Goal: Information Seeking & Learning: Learn about a topic

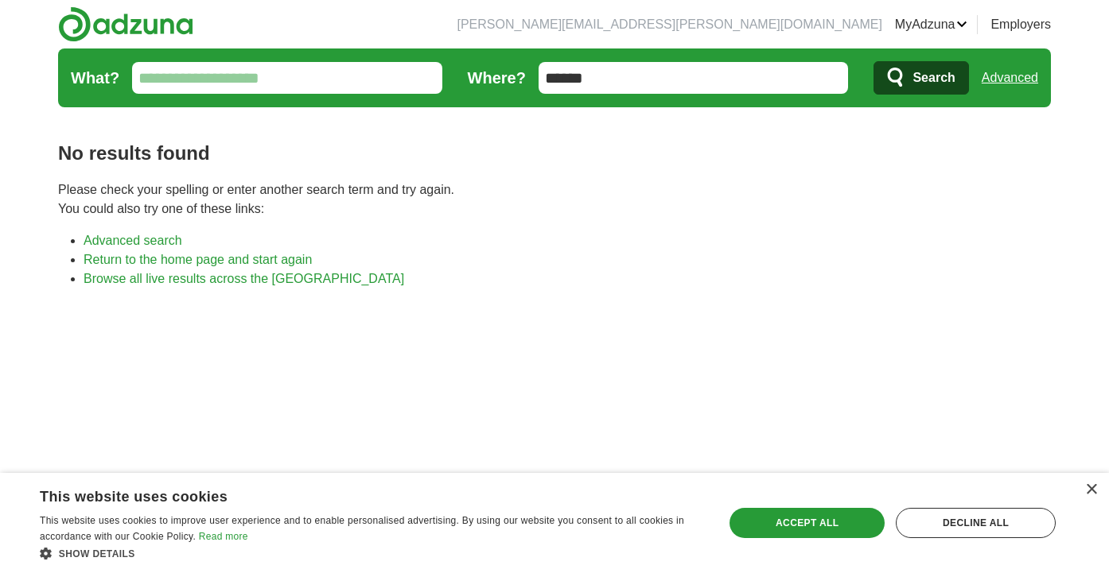
click at [620, 92] on input "******" at bounding box center [693, 78] width 310 height 32
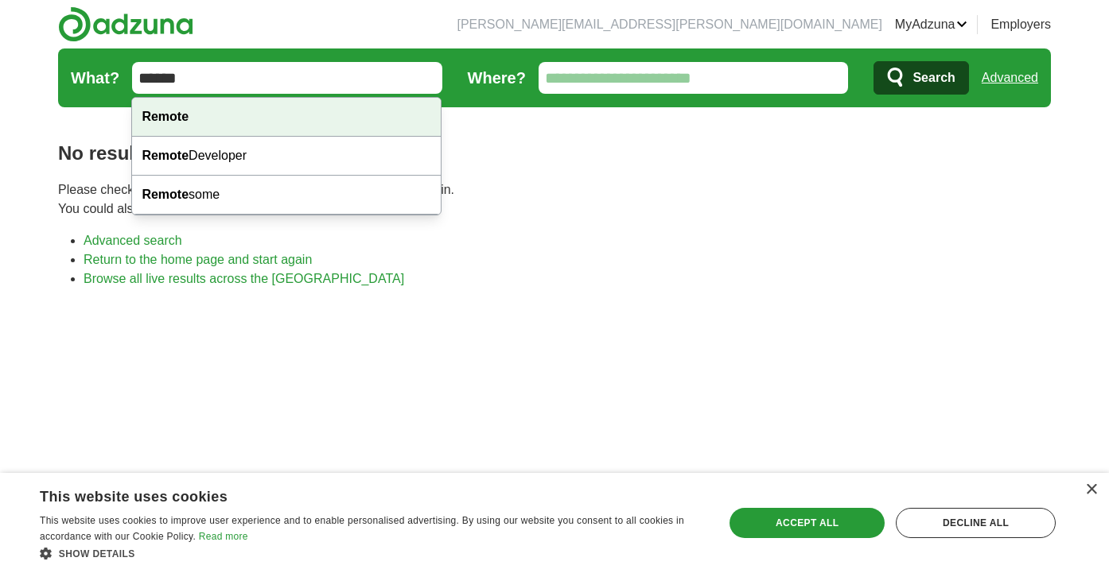
click at [316, 116] on div "Remote" at bounding box center [286, 117] width 309 height 39
type input "******"
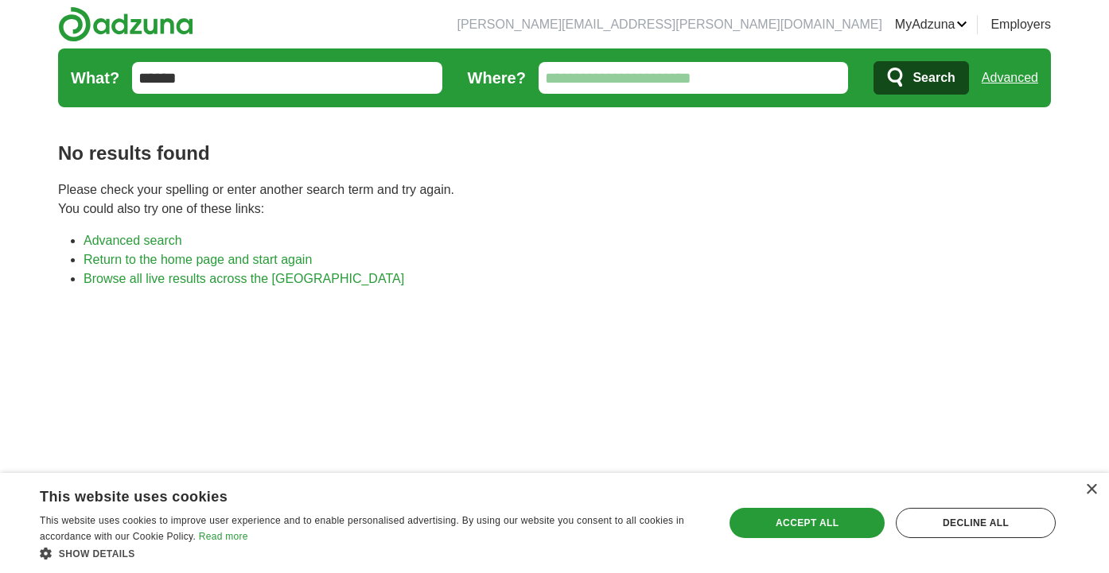
click at [912, 74] on span "Search" at bounding box center [933, 78] width 42 height 32
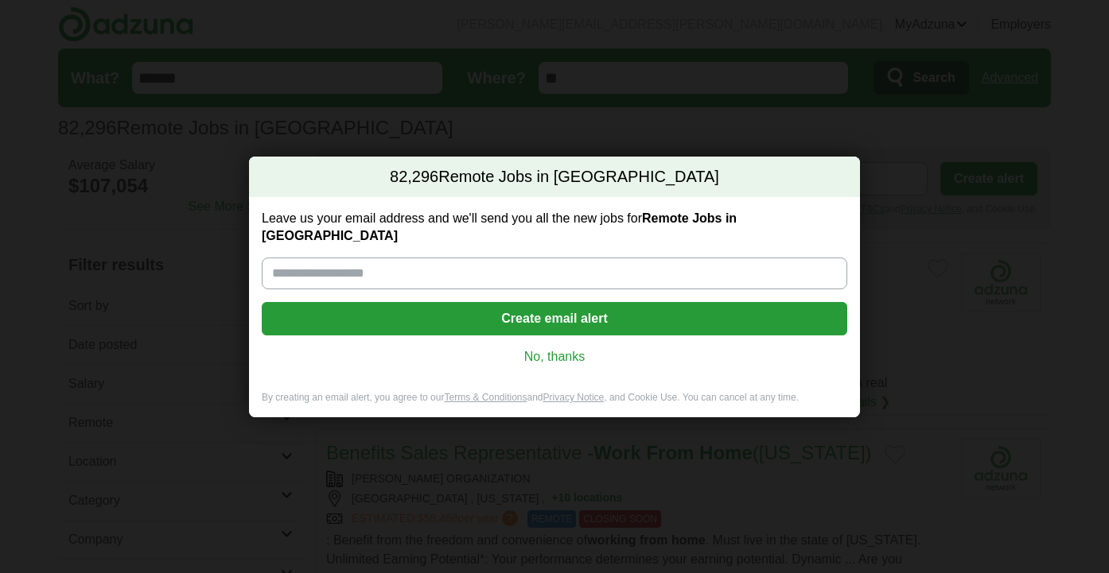
click at [547, 354] on link "No, thanks" at bounding box center [554, 356] width 560 height 17
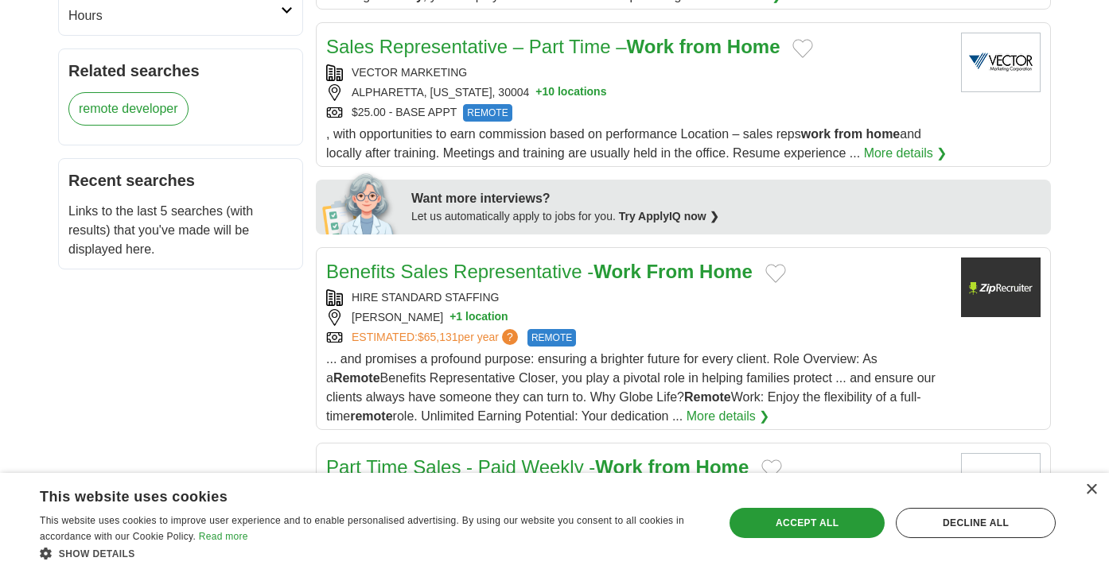
scroll to position [624, 0]
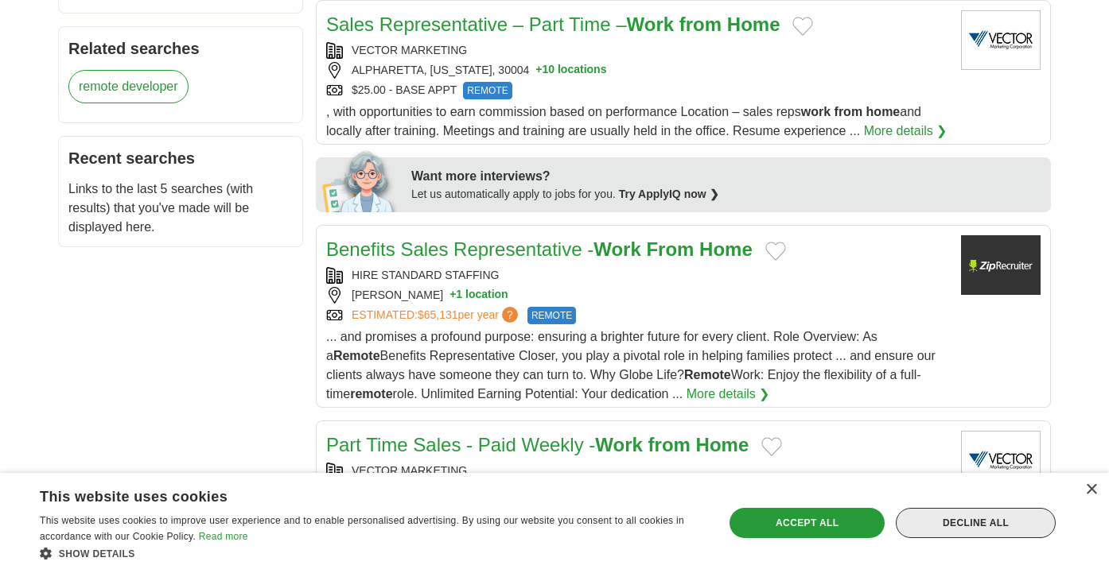
click at [981, 522] on div "Decline all" at bounding box center [976, 523] width 160 height 30
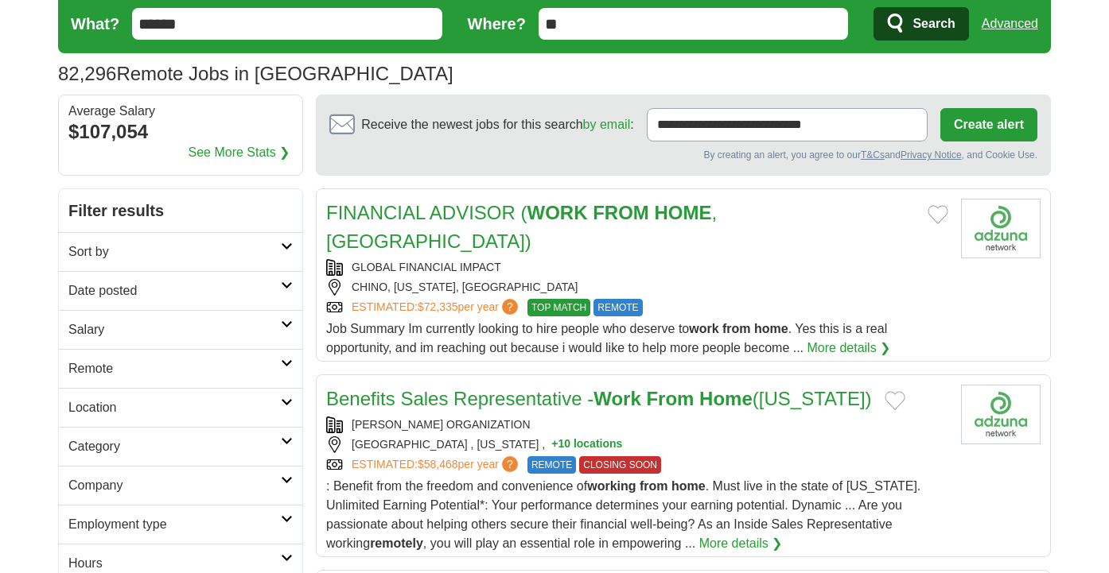
scroll to position [54, 0]
click at [261, 245] on h2 "Sort by" at bounding box center [174, 252] width 212 height 19
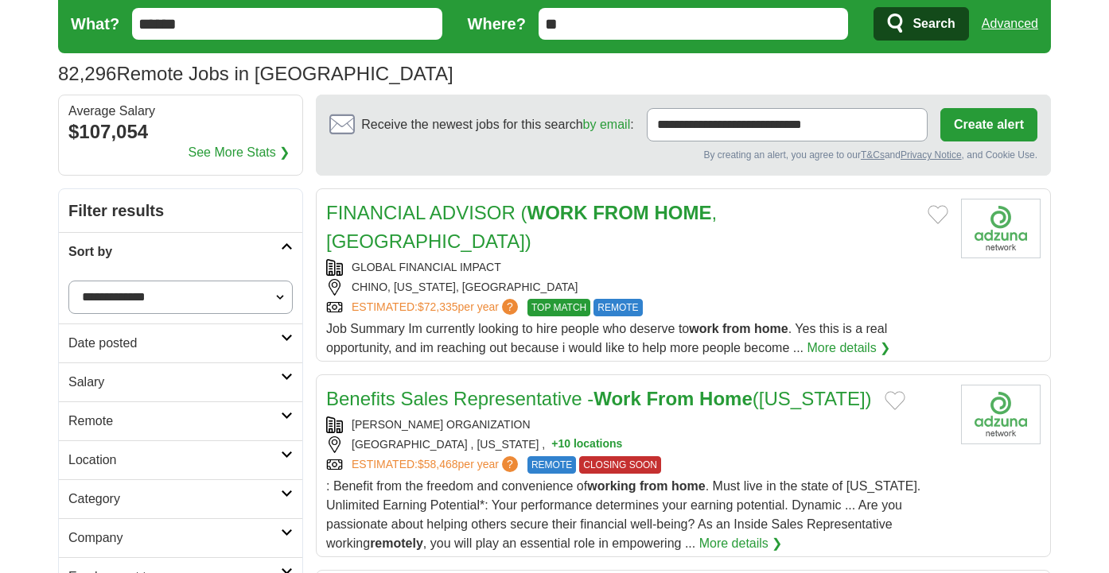
select select "**********"
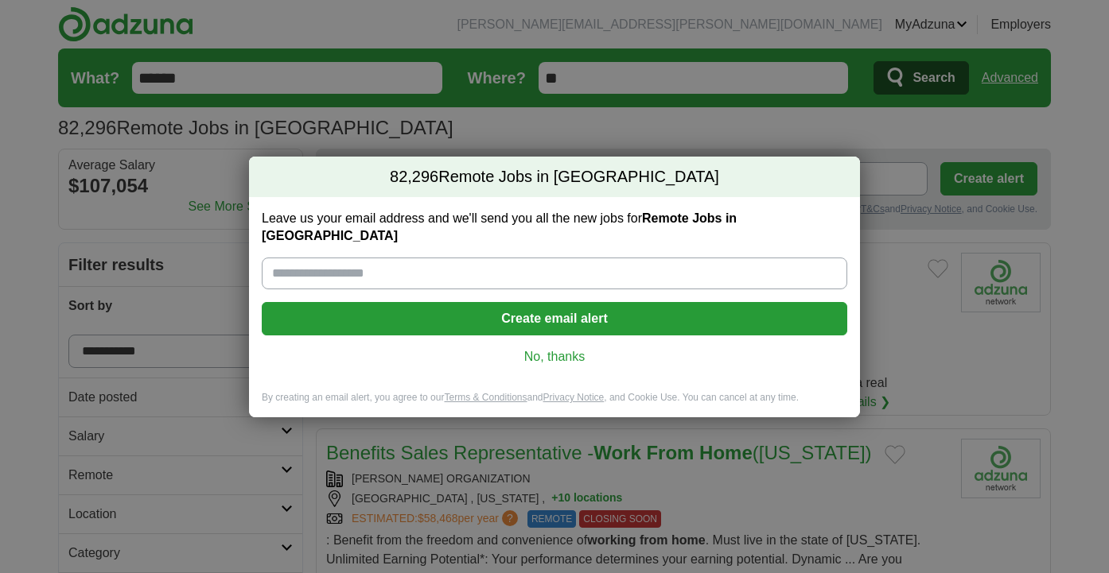
click at [550, 349] on link "No, thanks" at bounding box center [554, 356] width 560 height 17
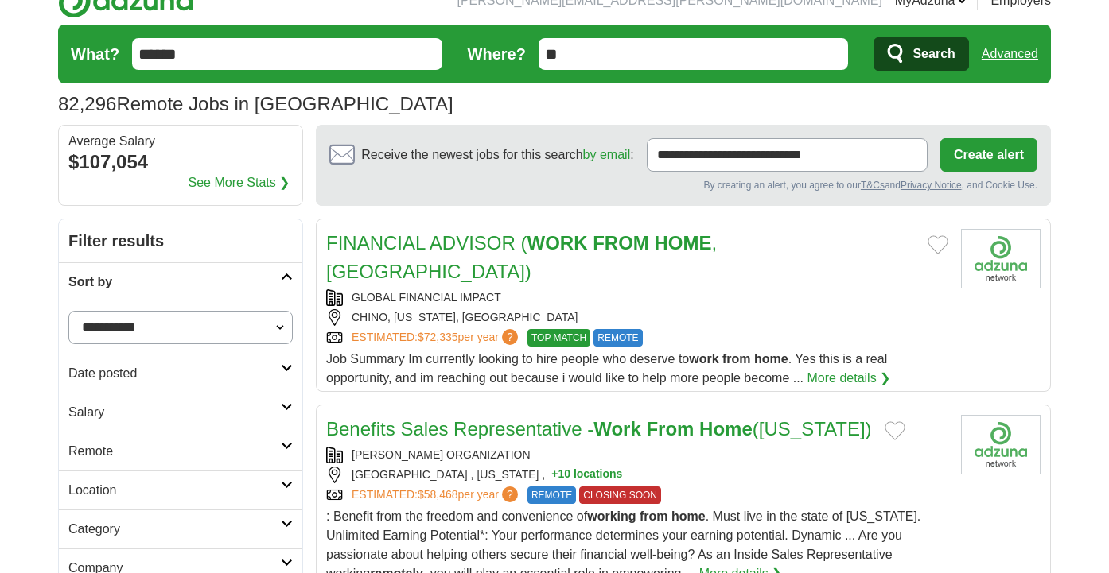
scroll to position [37, 0]
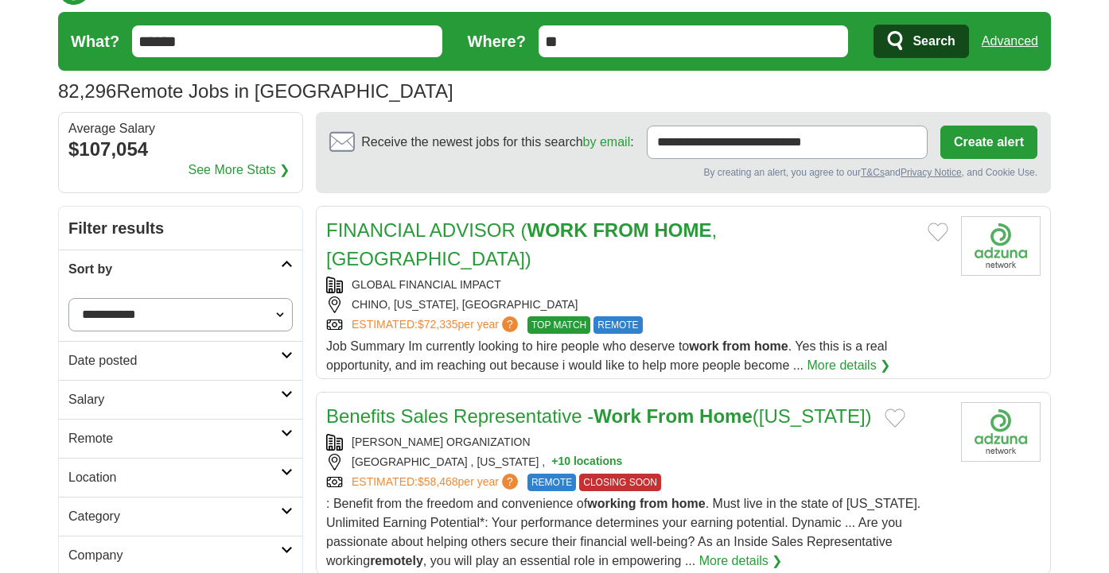
click at [227, 349] on link "Date posted" at bounding box center [180, 360] width 243 height 39
click at [136, 420] on link "Last 3 days" at bounding box center [180, 421] width 224 height 19
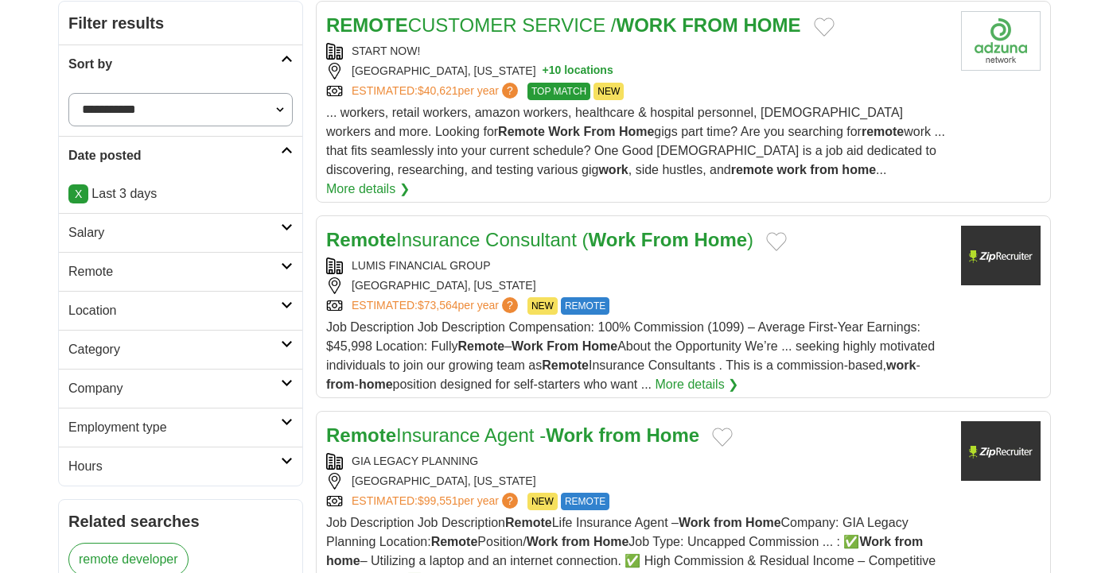
scroll to position [243, 0]
click at [181, 275] on h2 "Remote" at bounding box center [174, 271] width 212 height 19
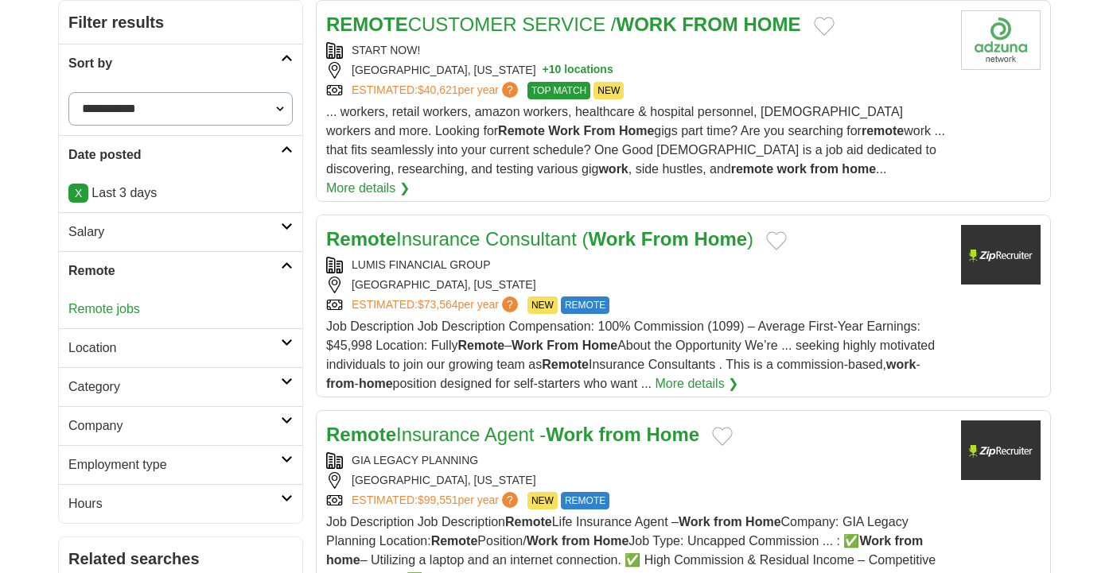
click at [178, 259] on link "Remote" at bounding box center [180, 270] width 243 height 39
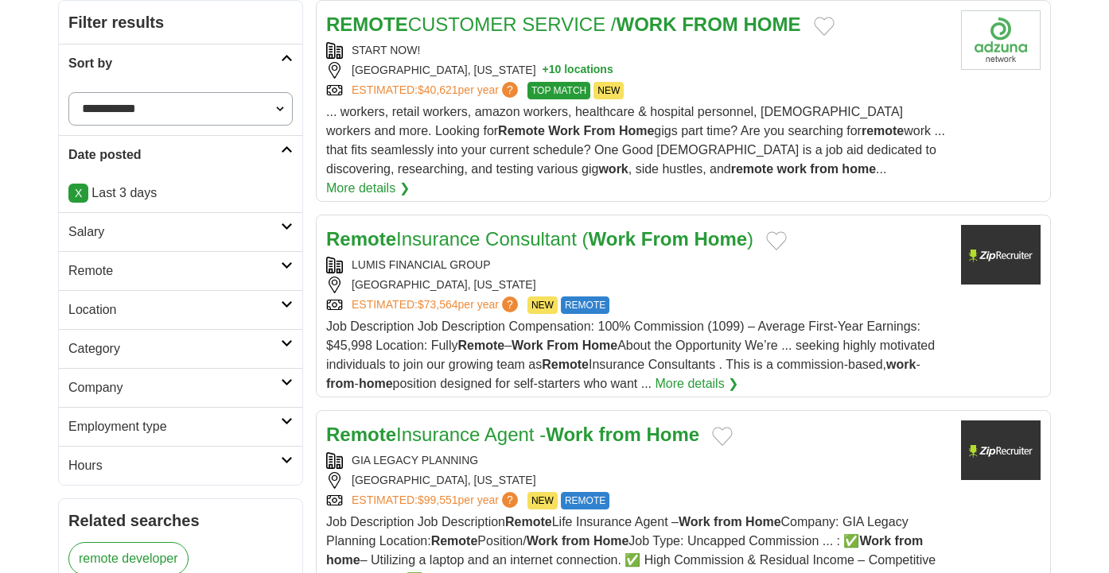
click at [183, 309] on h2 "Location" at bounding box center [174, 310] width 212 height 19
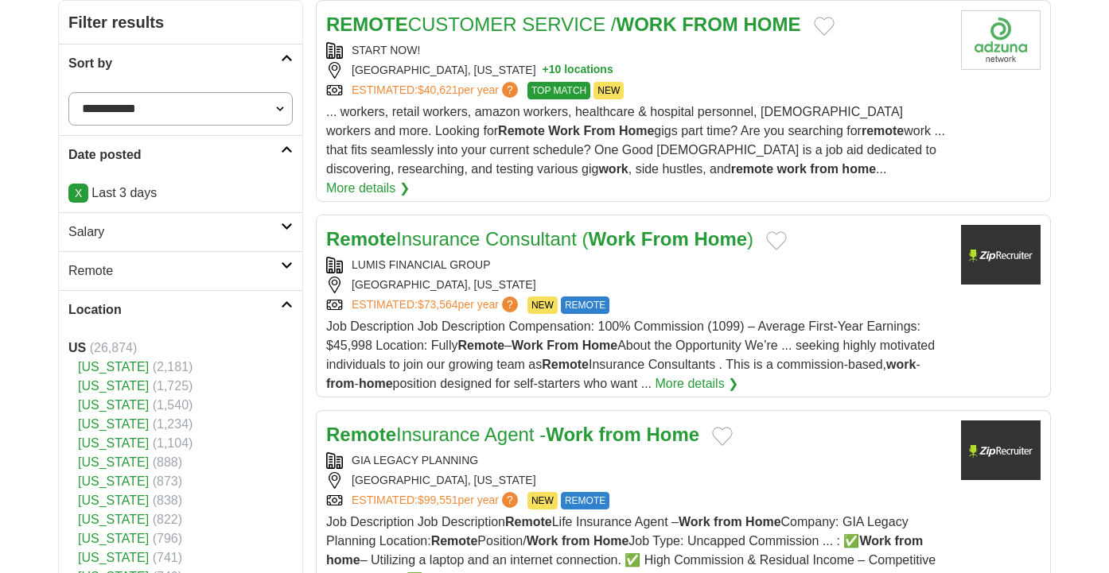
click at [182, 310] on h2 "Location" at bounding box center [174, 310] width 212 height 19
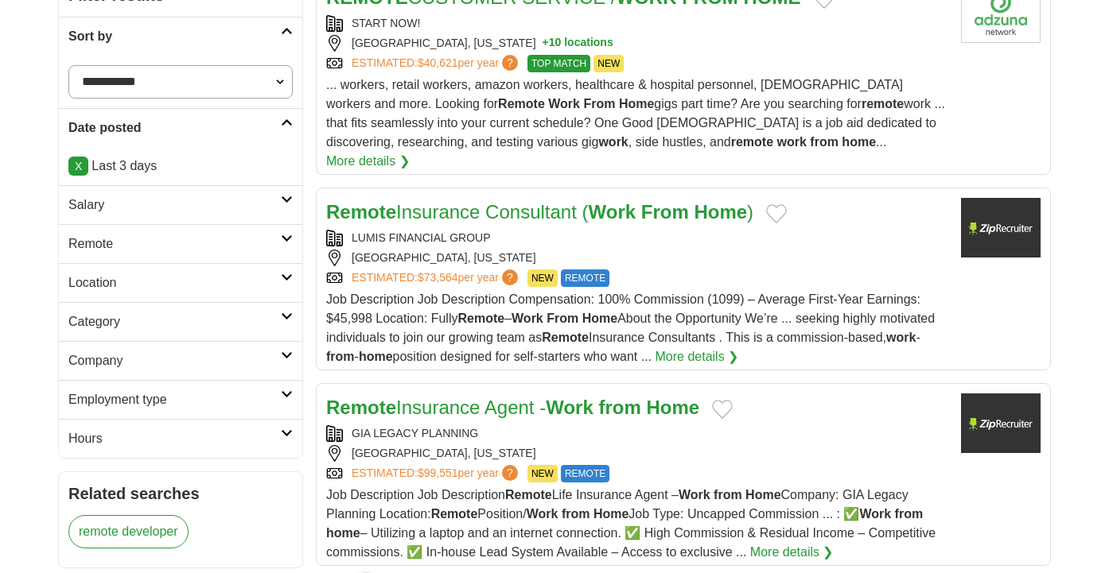
scroll to position [288, 0]
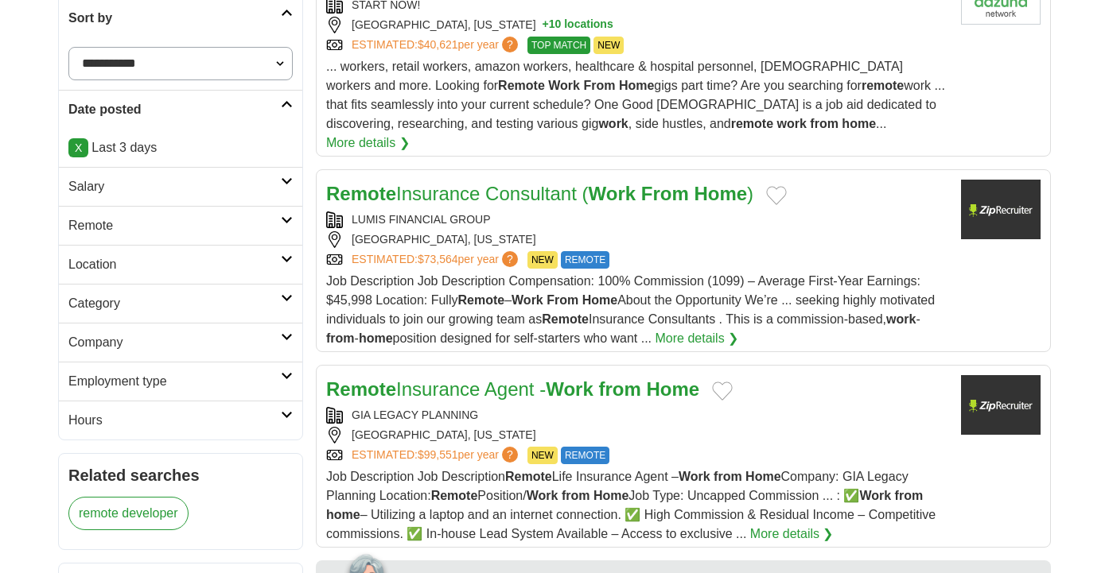
click at [171, 343] on h2 "Company" at bounding box center [174, 342] width 212 height 19
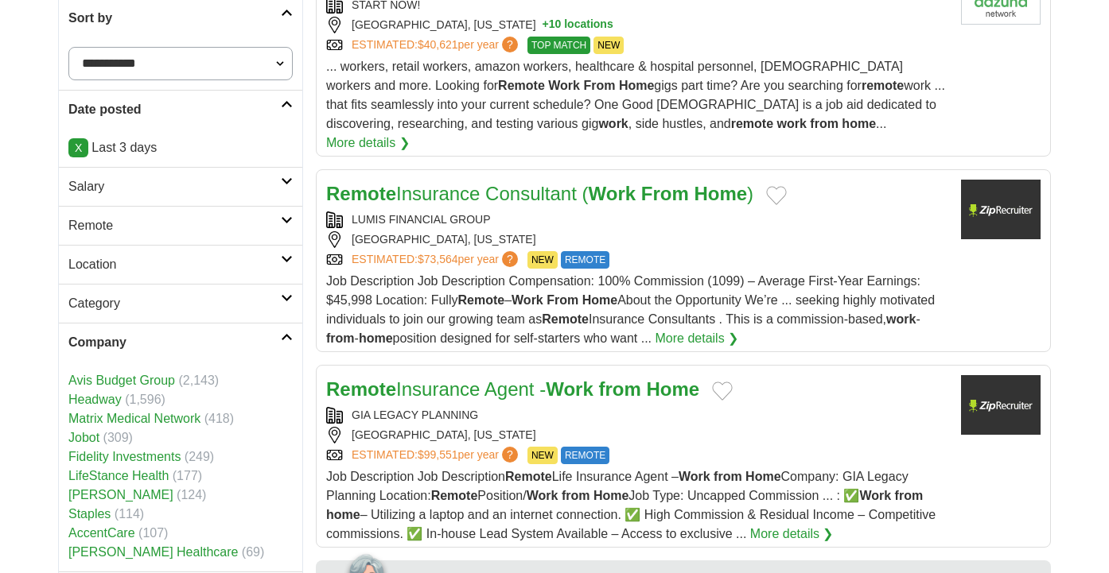
click at [171, 344] on h2 "Company" at bounding box center [174, 342] width 212 height 19
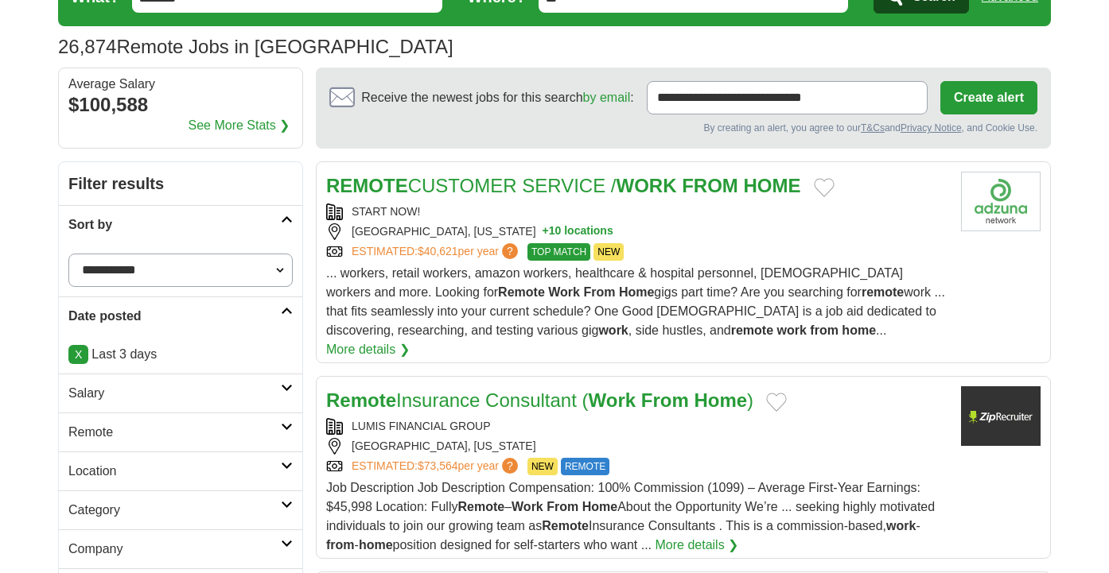
scroll to position [52, 0]
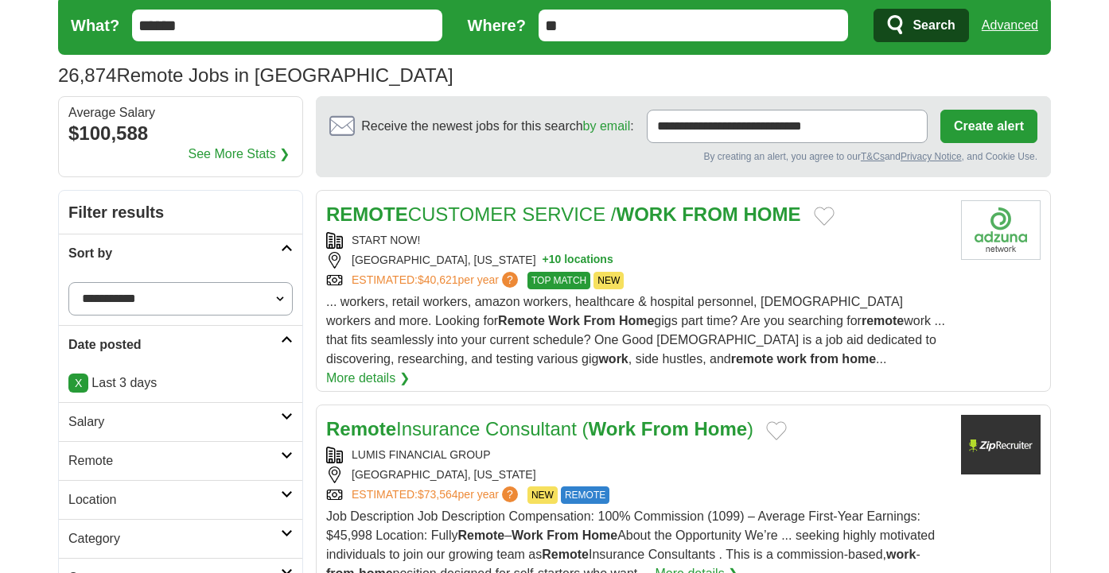
click at [460, 157] on div "By creating an alert, you agree to our T&Cs and Privacy Notice , and Cookie Use." at bounding box center [683, 157] width 708 height 14
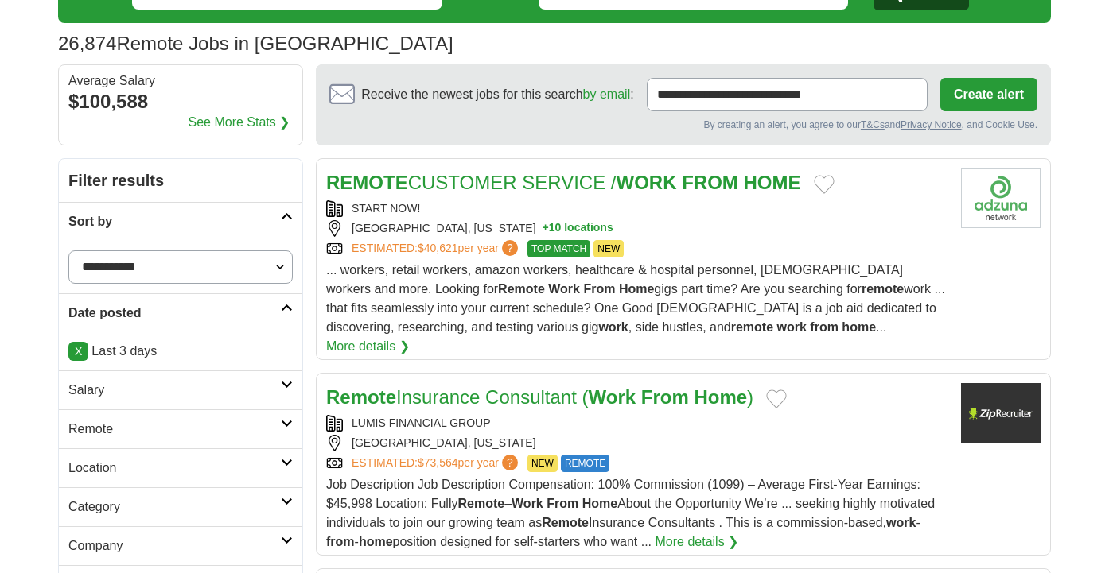
scroll to position [81, 0]
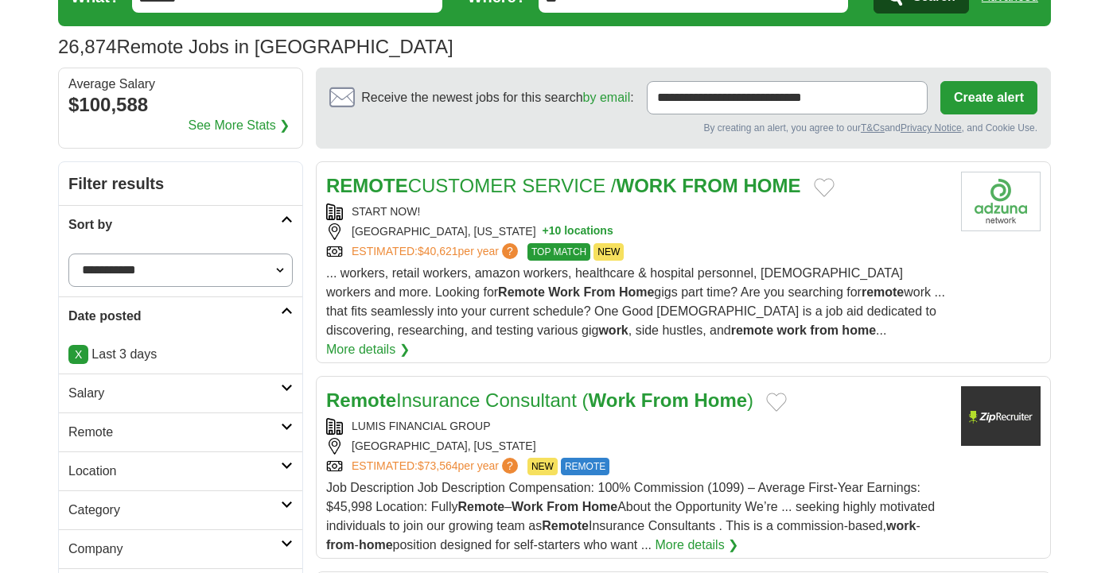
click at [542, 125] on div "By creating an alert, you agree to our T&Cs and Privacy Notice , and Cookie Use." at bounding box center [683, 128] width 708 height 14
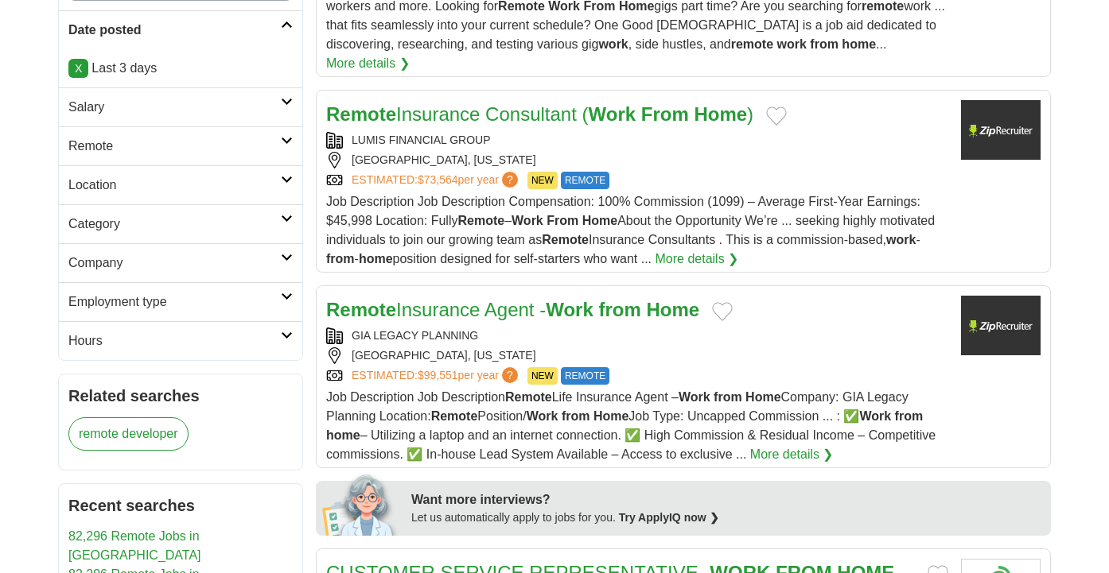
scroll to position [367, 0]
click at [239, 234] on h2 "Category" at bounding box center [174, 225] width 212 height 19
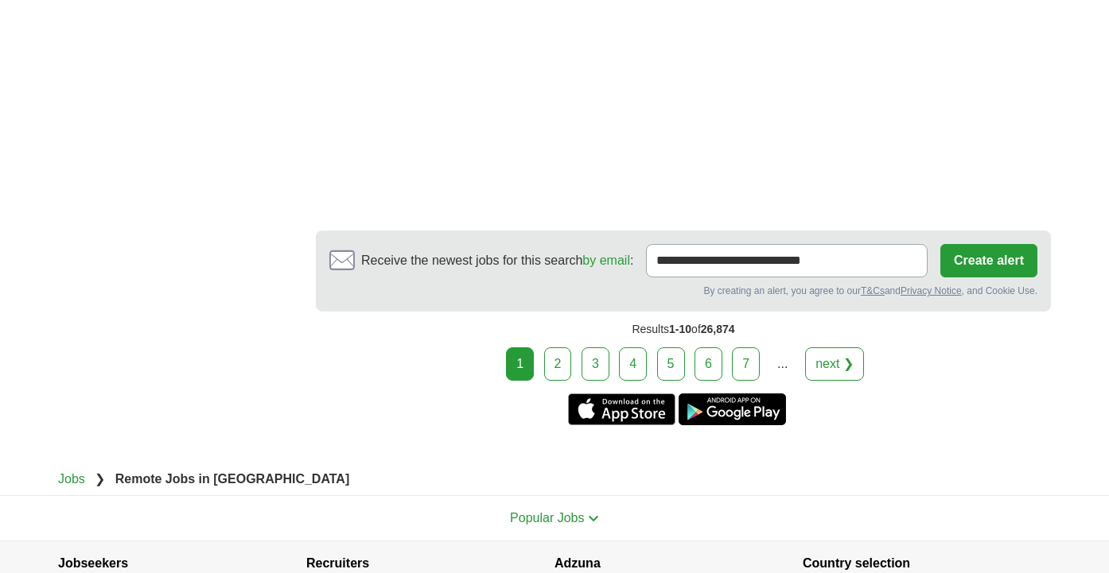
scroll to position [3094, 0]
